Goal: Book appointment/travel/reservation

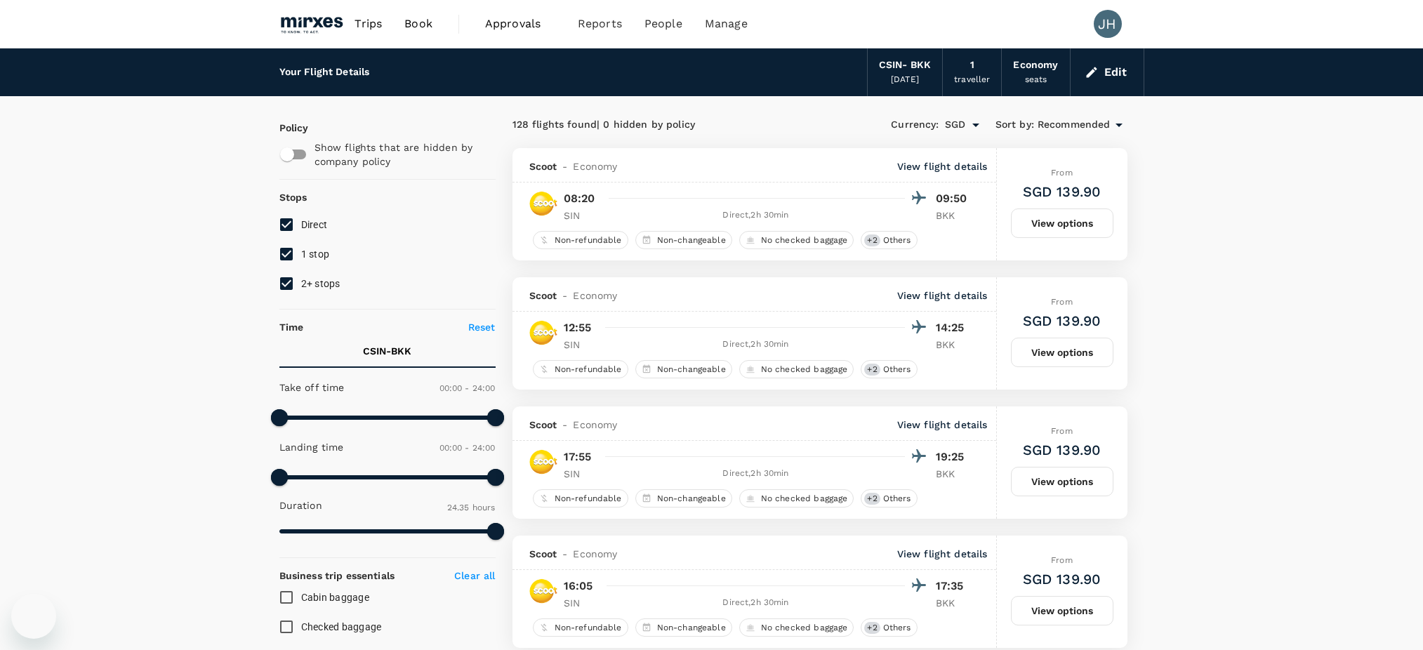
scroll to position [1, 0]
